Goal: Find contact information: Find contact information

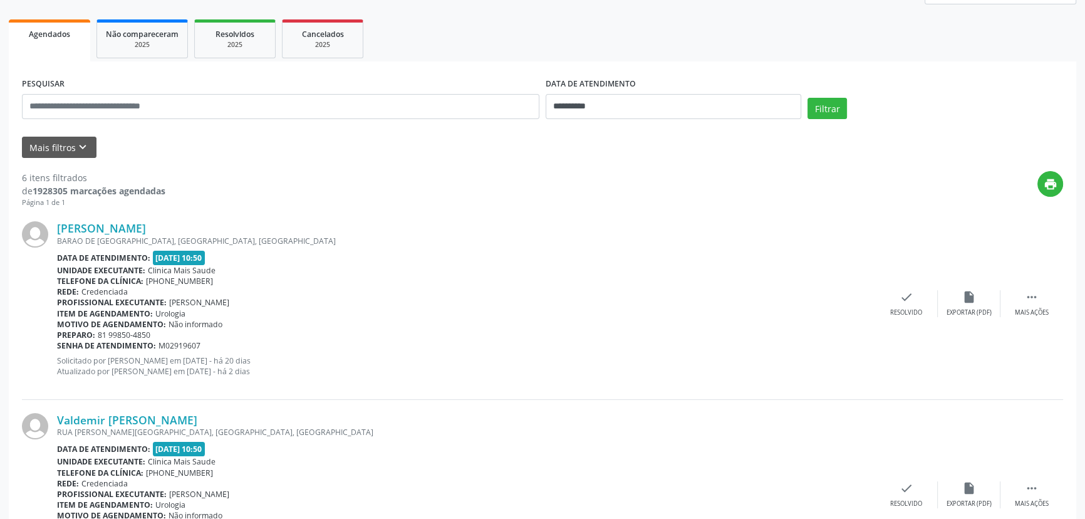
scroll to position [164, 0]
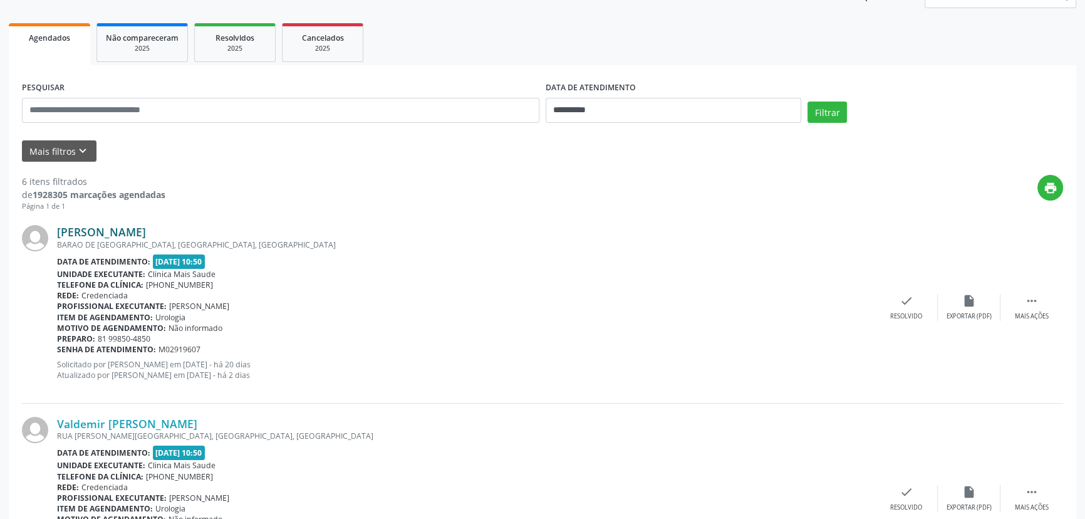
click at [120, 229] on link "[PERSON_NAME]" at bounding box center [101, 232] width 89 height 14
click at [133, 231] on link "[PERSON_NAME]" at bounding box center [101, 232] width 89 height 14
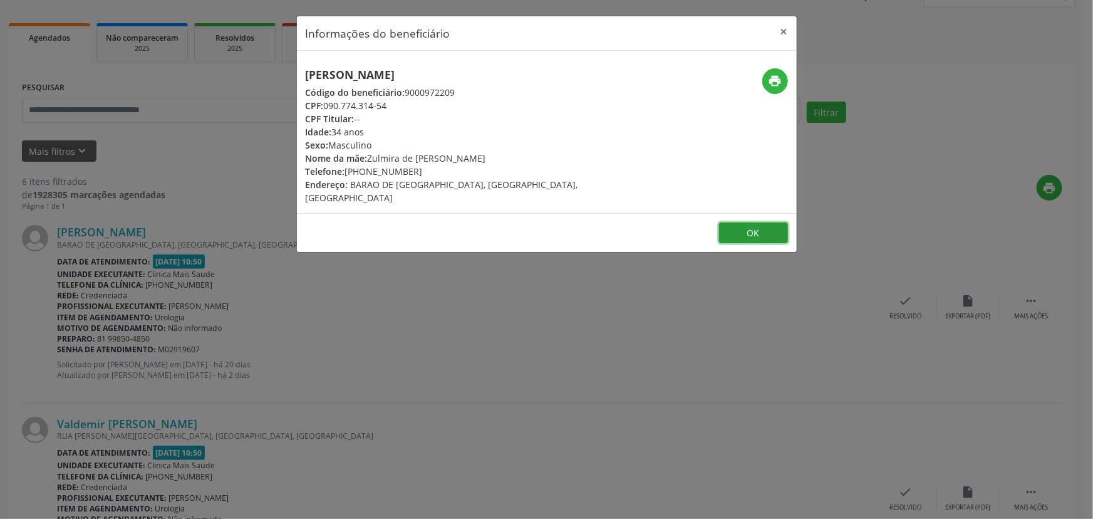
click at [777, 222] on button "OK" at bounding box center [753, 232] width 69 height 21
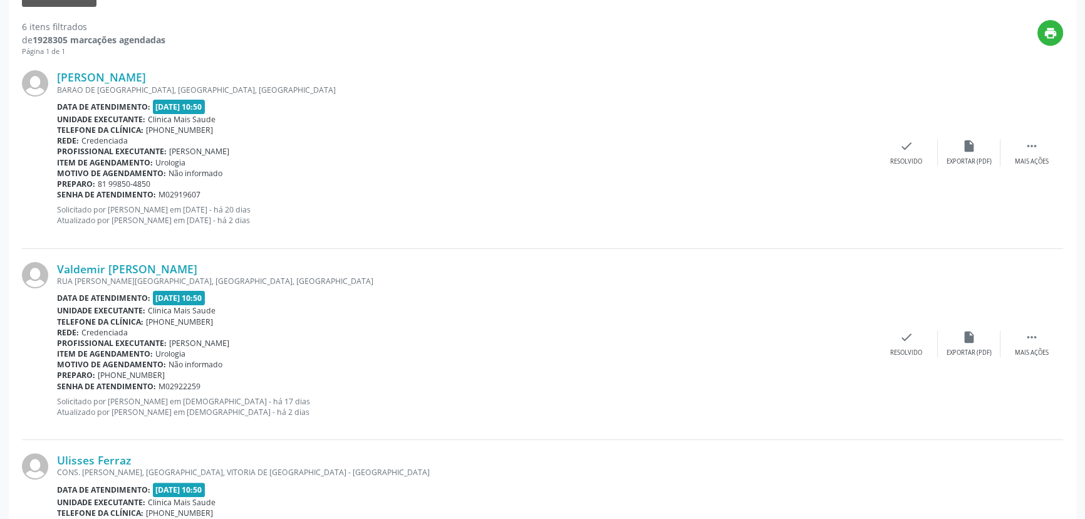
scroll to position [335, 0]
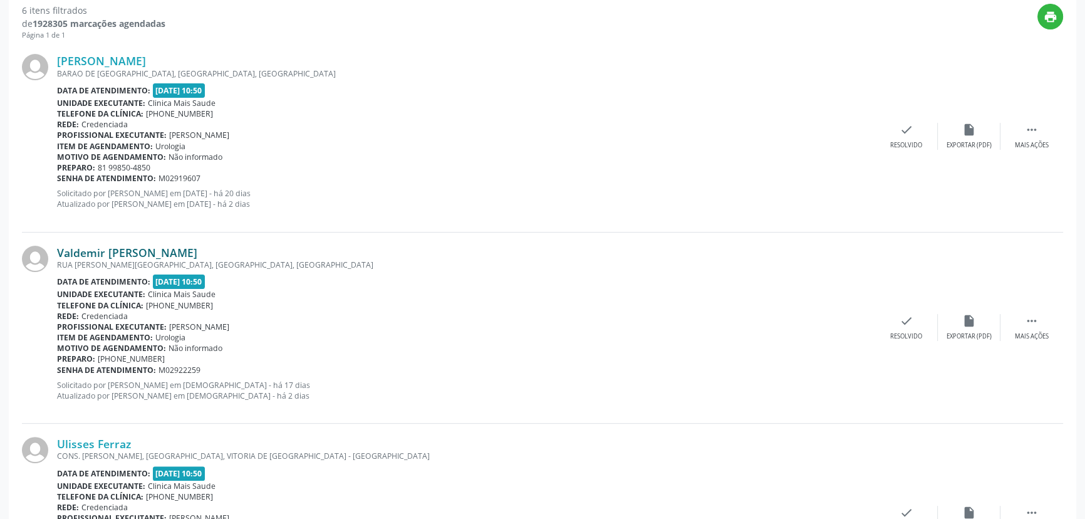
click at [128, 255] on link "Valdemir [PERSON_NAME]" at bounding box center [127, 253] width 140 height 14
click at [128, 253] on link "Valdemir [PERSON_NAME]" at bounding box center [127, 253] width 140 height 14
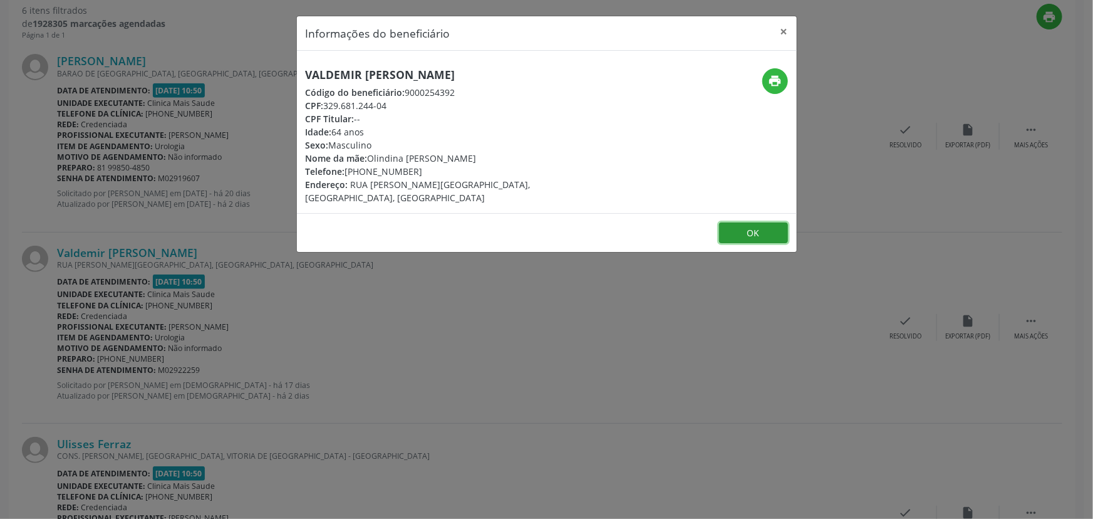
click at [753, 234] on button "OK" at bounding box center [753, 232] width 69 height 21
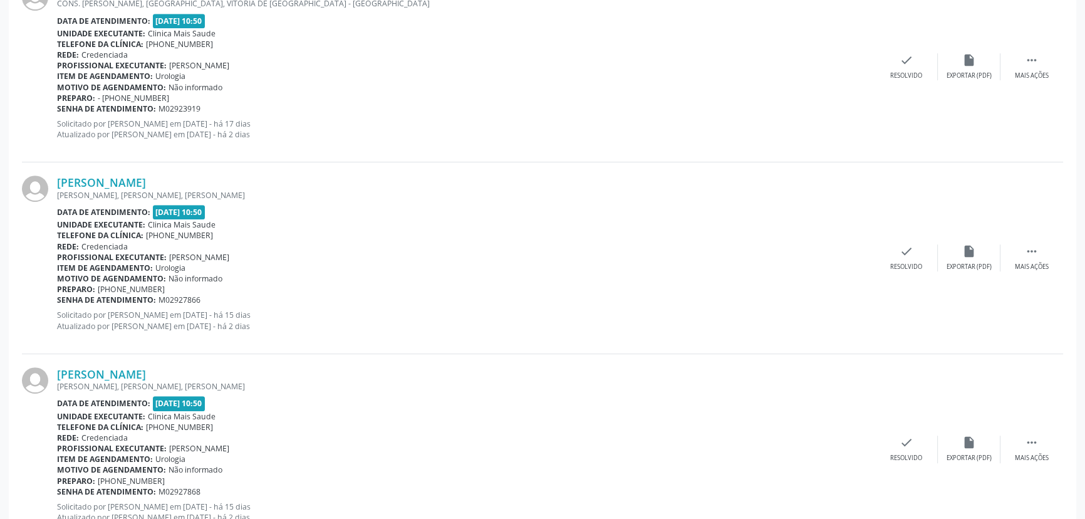
scroll to position [834, 0]
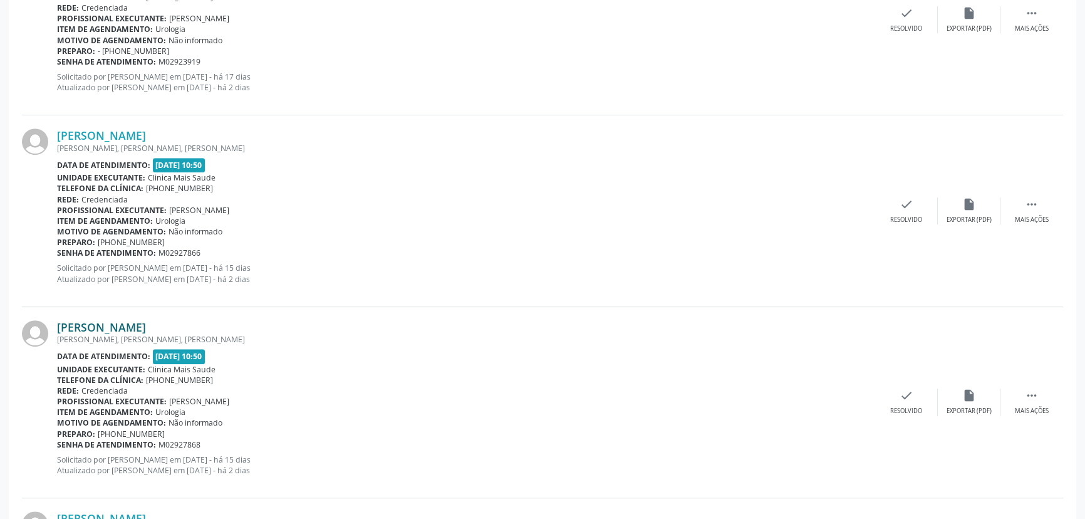
click at [132, 326] on link "[PERSON_NAME]" at bounding box center [101, 327] width 89 height 14
click at [118, 331] on link "[PERSON_NAME]" at bounding box center [101, 327] width 89 height 14
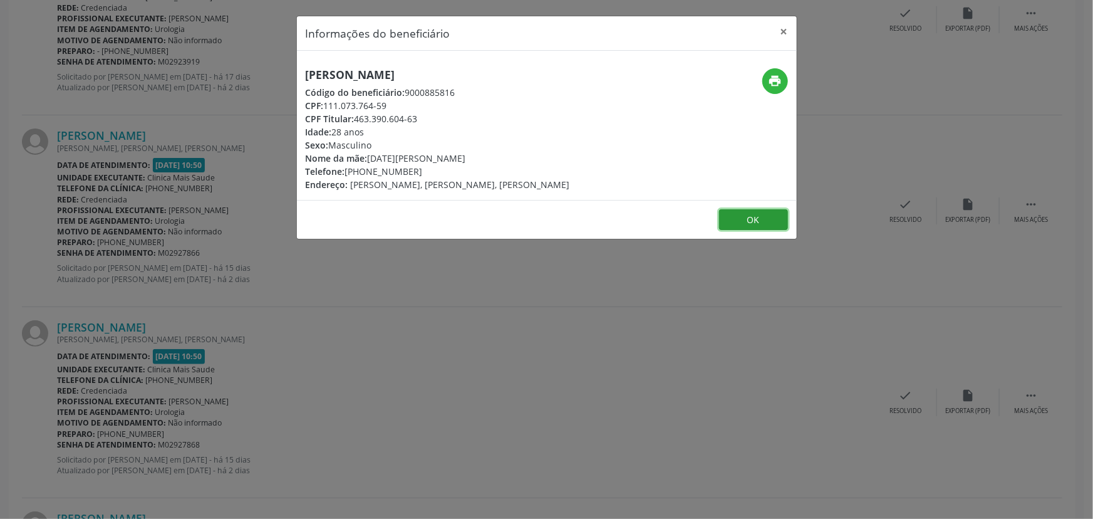
click at [776, 219] on button "OK" at bounding box center [753, 219] width 69 height 21
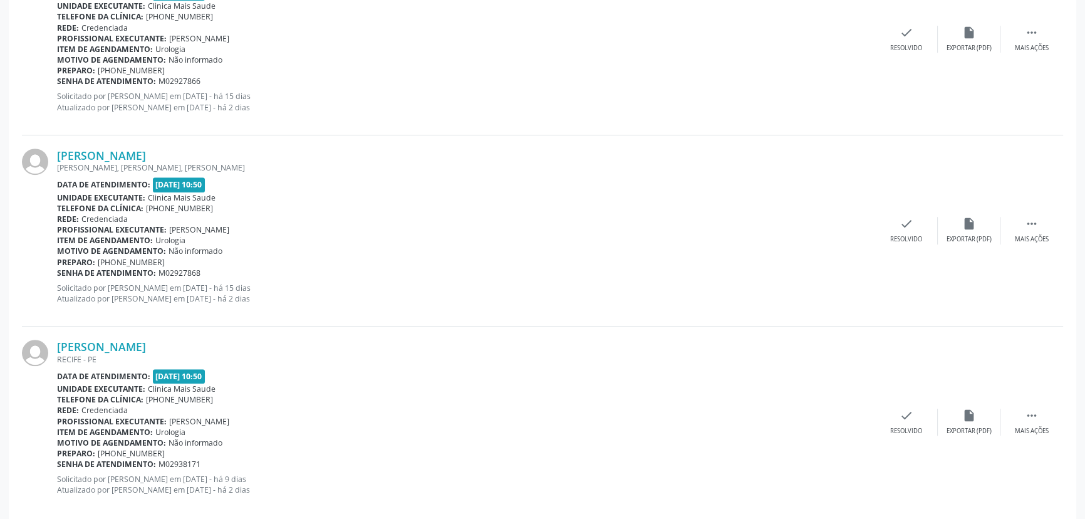
scroll to position [1025, 0]
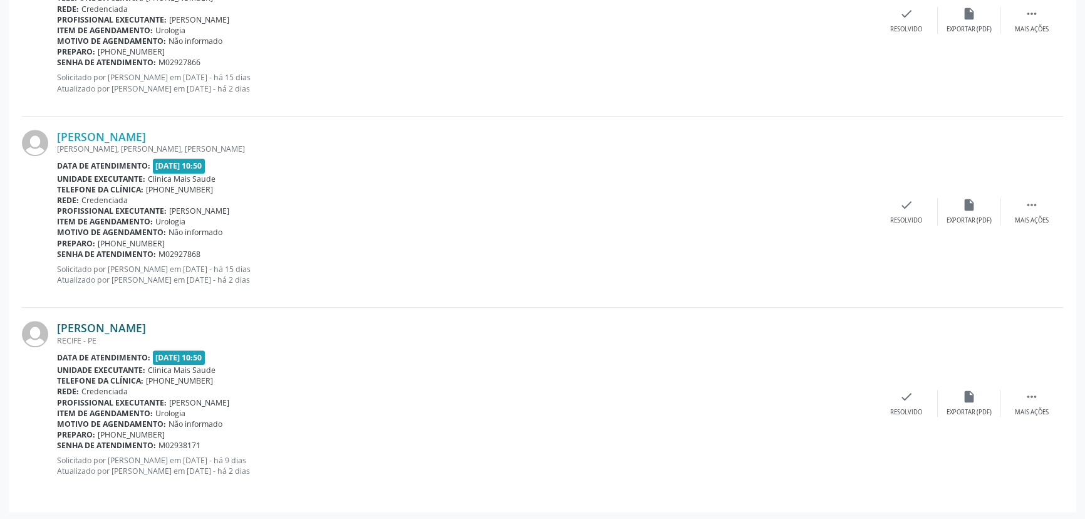
click at [146, 323] on link "[PERSON_NAME]" at bounding box center [101, 328] width 89 height 14
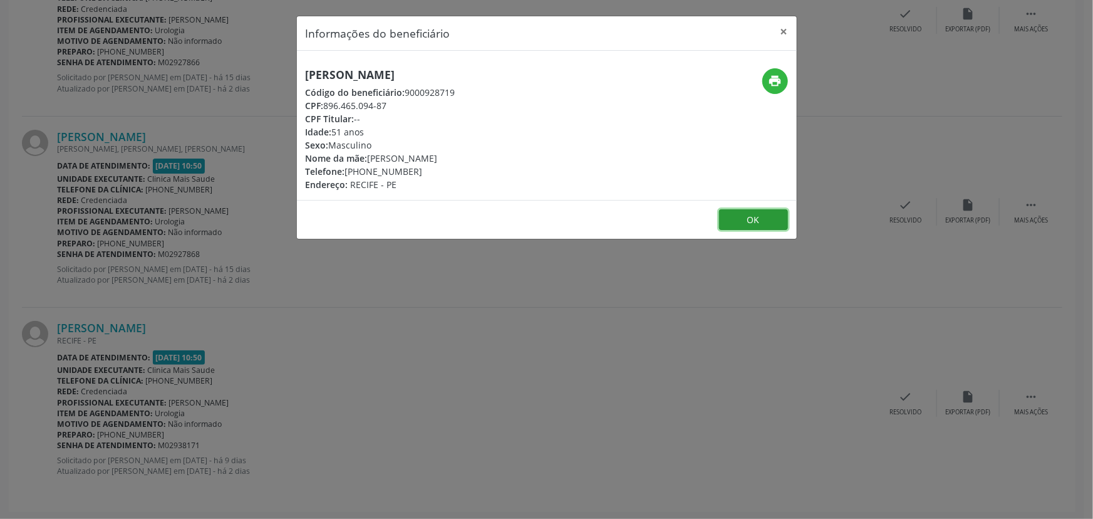
click at [752, 219] on button "OK" at bounding box center [753, 219] width 69 height 21
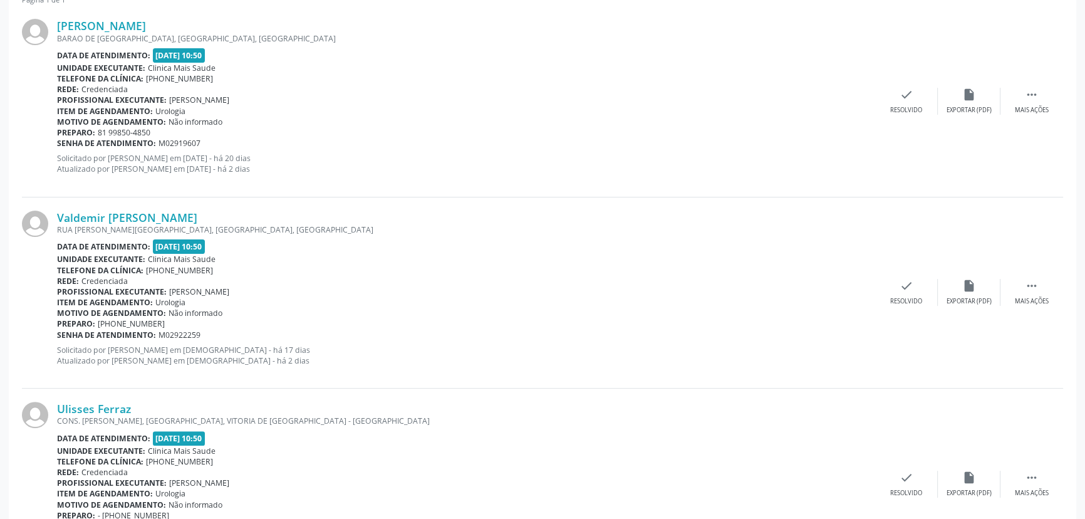
scroll to position [367, 0]
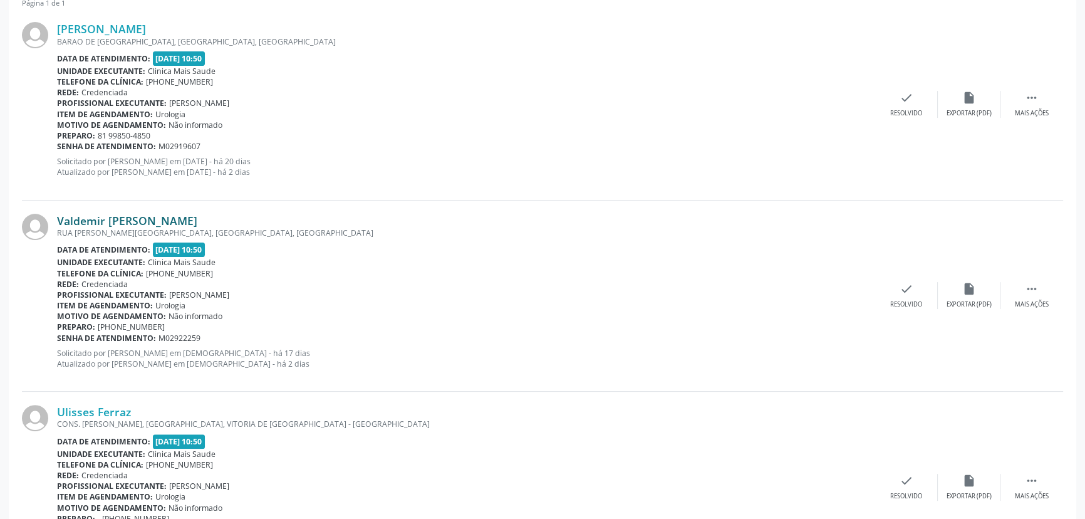
click at [120, 221] on link "Valdemir [PERSON_NAME]" at bounding box center [127, 221] width 140 height 14
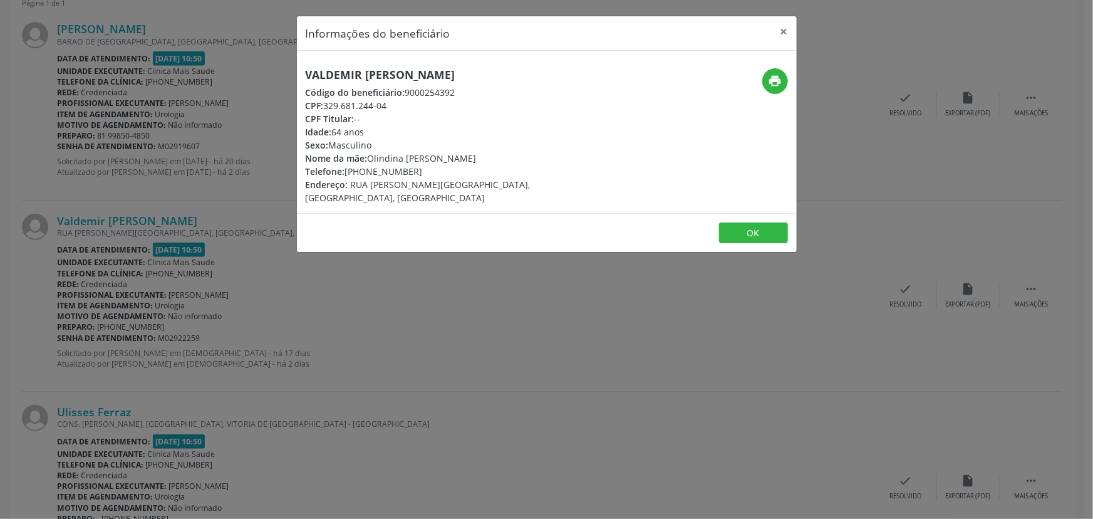
drag, startPoint x: 370, startPoint y: 171, endPoint x: 416, endPoint y: 172, distance: 46.4
click at [416, 172] on div "Telefone: [PHONE_NUMBER]" at bounding box center [464, 171] width 316 height 13
copy div "9771-1608"
click at [733, 230] on button "OK" at bounding box center [753, 232] width 69 height 21
